Goal: Information Seeking & Learning: Understand process/instructions

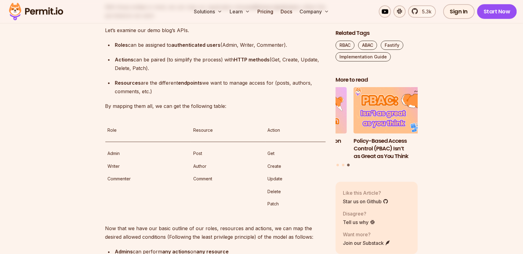
scroll to position [1043, 0]
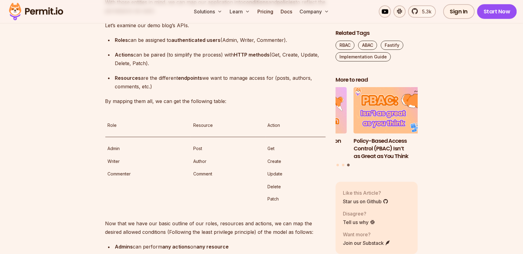
click at [161, 44] on p "Roles can be assigned to authenticated users (Admin, Writer, Commenter)." at bounding box center [220, 40] width 211 height 9
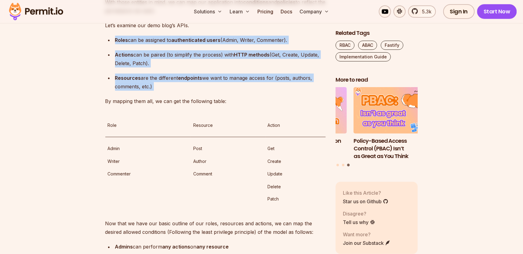
drag, startPoint x: 161, startPoint y: 179, endPoint x: 163, endPoint y: 216, distance: 37.3
click at [163, 91] on ul "Roles can be assigned to authenticated users (Admin, Writer, Commenter). Action…" at bounding box center [215, 63] width 220 height 55
click at [164, 91] on p "Resources are the different endpoints we want to manage access for (posts, auth…" at bounding box center [220, 82] width 211 height 17
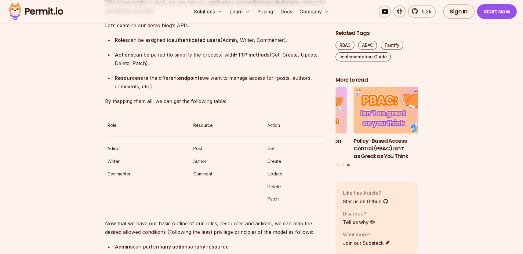
click at [164, 91] on p "Resources are the different endpoints we want to manage access for (posts, auth…" at bounding box center [220, 82] width 211 height 17
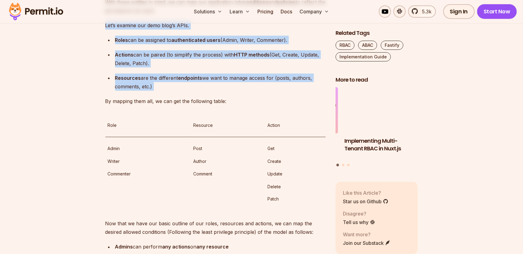
drag, startPoint x: 164, startPoint y: 220, endPoint x: 142, endPoint y: 162, distance: 62.7
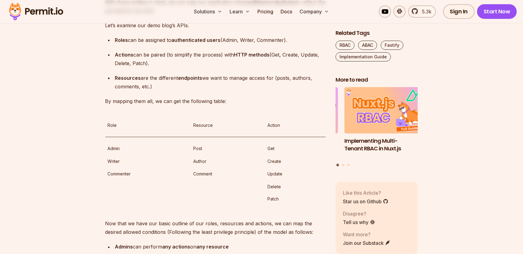
click at [142, 30] on p "Let’s examine our demo blog’s APIs." at bounding box center [215, 25] width 220 height 9
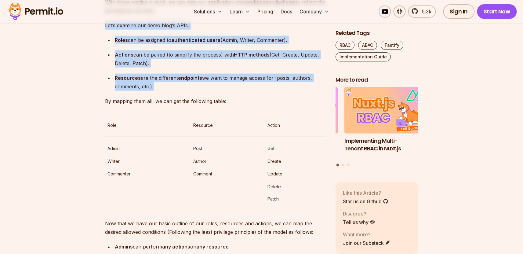
drag, startPoint x: 142, startPoint y: 162, endPoint x: 165, endPoint y: 221, distance: 63.5
click at [165, 91] on p "Resources are the different endpoints we want to manage access for (posts, auth…" at bounding box center [220, 82] width 211 height 17
drag, startPoint x: 165, startPoint y: 221, endPoint x: 136, endPoint y: 155, distance: 72.1
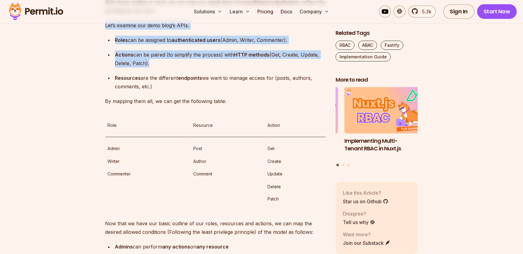
drag, startPoint x: 136, startPoint y: 155, endPoint x: 156, endPoint y: 198, distance: 47.7
click at [156, 67] on p "Actions can be paired (to simplify the process) with HTTP methods (Get, Create,…" at bounding box center [220, 58] width 211 height 17
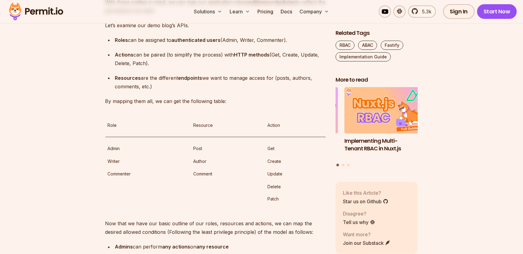
click at [156, 67] on p "Actions can be paired (to simplify the process) with HTTP methods (Get, Create,…" at bounding box center [220, 58] width 211 height 17
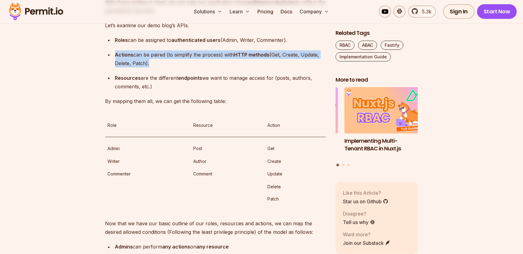
click at [156, 67] on p "Actions can be paired (to simplify the process) with HTTP methods (Get, Create,…" at bounding box center [220, 58] width 211 height 17
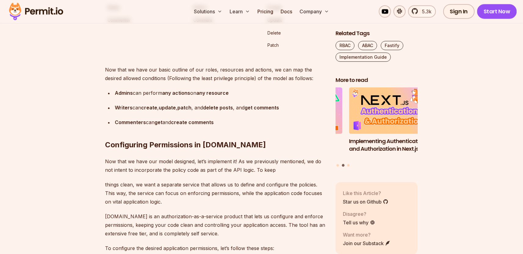
scroll to position [1228, 0]
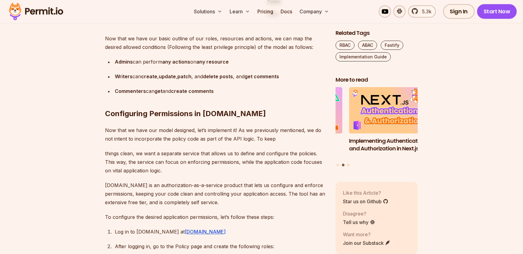
click at [190, 65] on strong "any actions" at bounding box center [176, 62] width 28 height 6
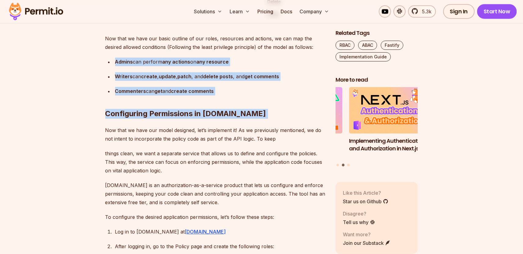
drag, startPoint x: 190, startPoint y: 195, endPoint x: 221, endPoint y: 227, distance: 44.3
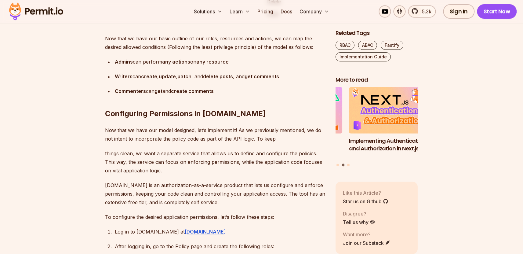
click at [222, 119] on h2 "Configuring Permissions in [DOMAIN_NAME]" at bounding box center [215, 102] width 220 height 34
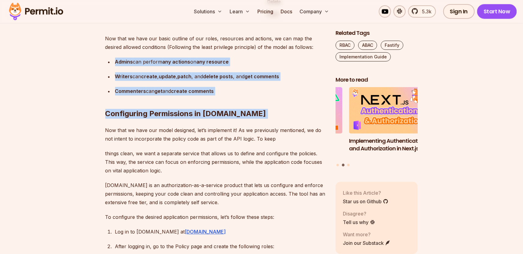
drag, startPoint x: 222, startPoint y: 225, endPoint x: 209, endPoint y: 191, distance: 36.2
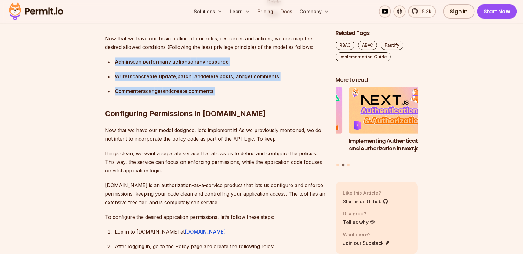
drag, startPoint x: 209, startPoint y: 191, endPoint x: 209, endPoint y: 224, distance: 33.3
click at [209, 94] on strong "create comments" at bounding box center [192, 91] width 43 height 6
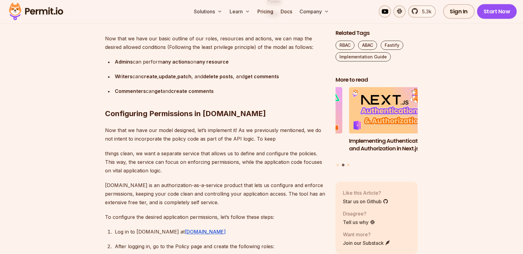
click at [209, 94] on strong "create comments" at bounding box center [192, 91] width 43 height 6
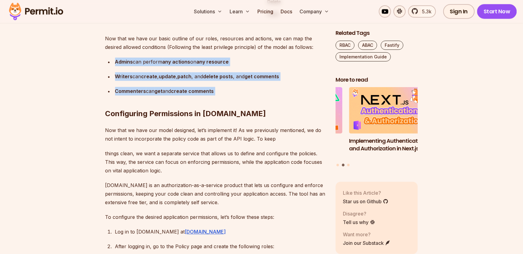
drag, startPoint x: 209, startPoint y: 224, endPoint x: 199, endPoint y: 195, distance: 30.7
click at [199, 96] on ul "Admins can perform any actions on any resource Writers can create , update , pa…" at bounding box center [215, 77] width 220 height 38
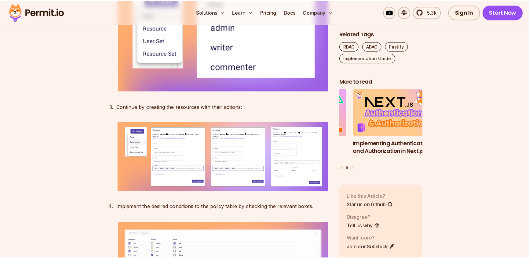
scroll to position [1512, 0]
